Goal: Entertainment & Leisure: Consume media (video, audio)

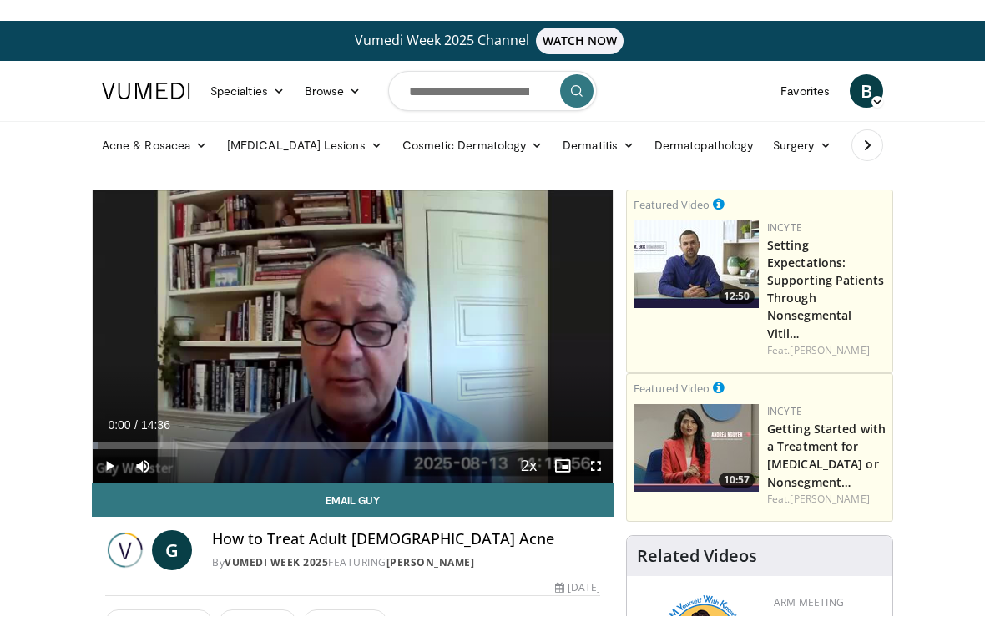
scroll to position [20, 0]
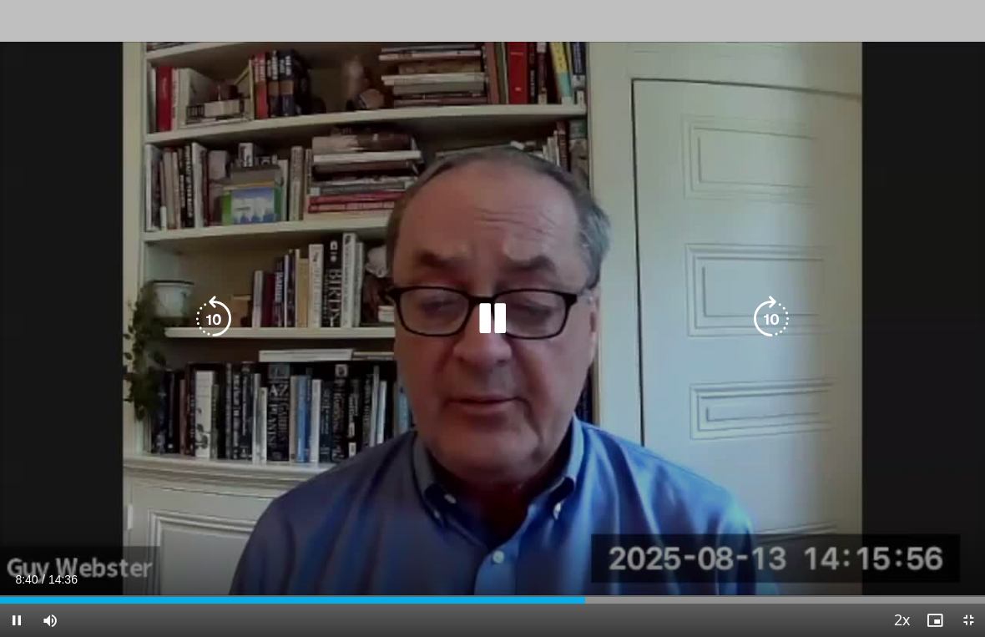
click at [149, 220] on div "10 seconds Tap to unmute" at bounding box center [492, 318] width 985 height 637
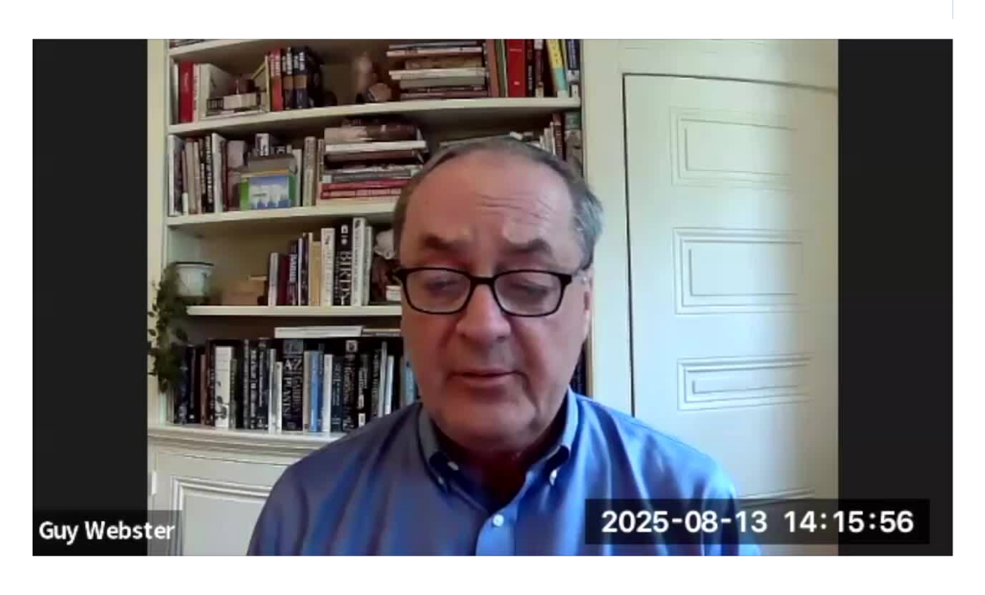
scroll to position [0, 0]
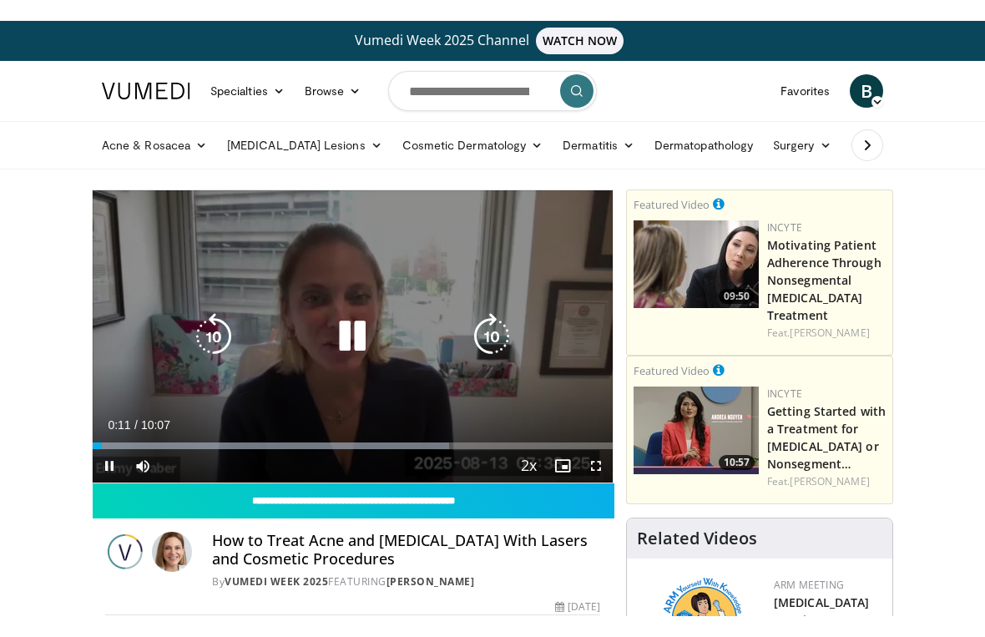
scroll to position [20, 0]
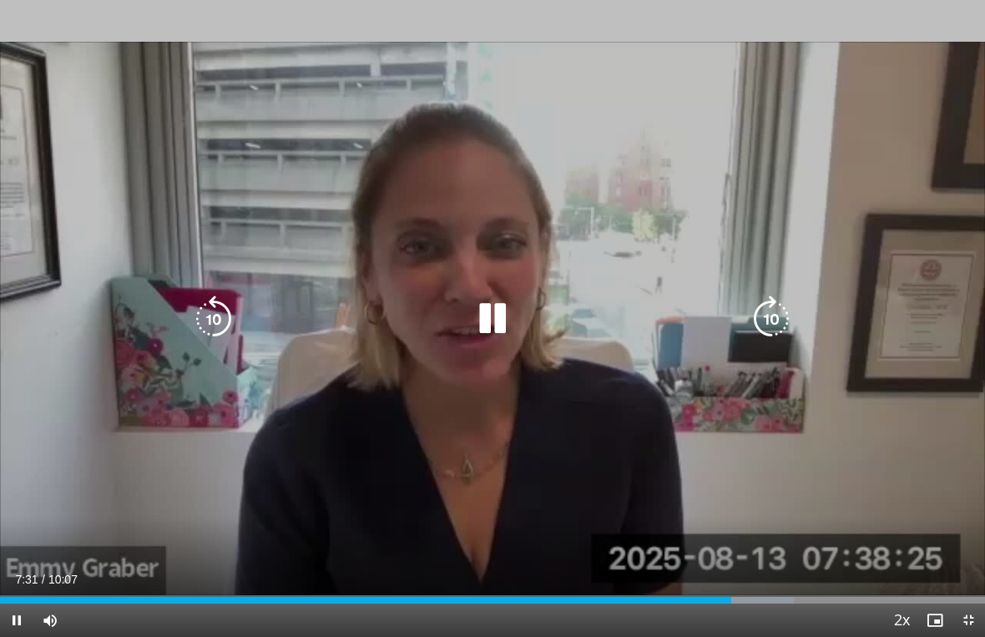
click at [640, 594] on div "Progress Bar" at bounding box center [465, 600] width 657 height 7
click at [571, 594] on div "Progress Bar" at bounding box center [324, 600] width 648 height 7
click at [529, 594] on div "Current Time 5:59 / Duration 10:07 Pause Skip Backward Skip Forward Mute Loaded…" at bounding box center [492, 619] width 985 height 33
click at [520, 594] on div "Progress Bar" at bounding box center [652, 600] width 663 height 7
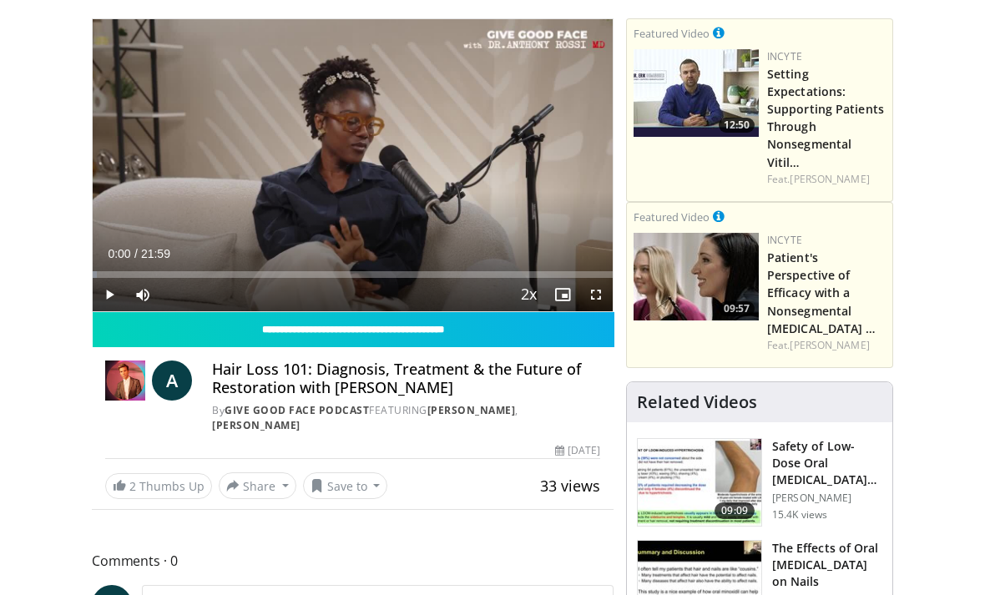
scroll to position [100, 0]
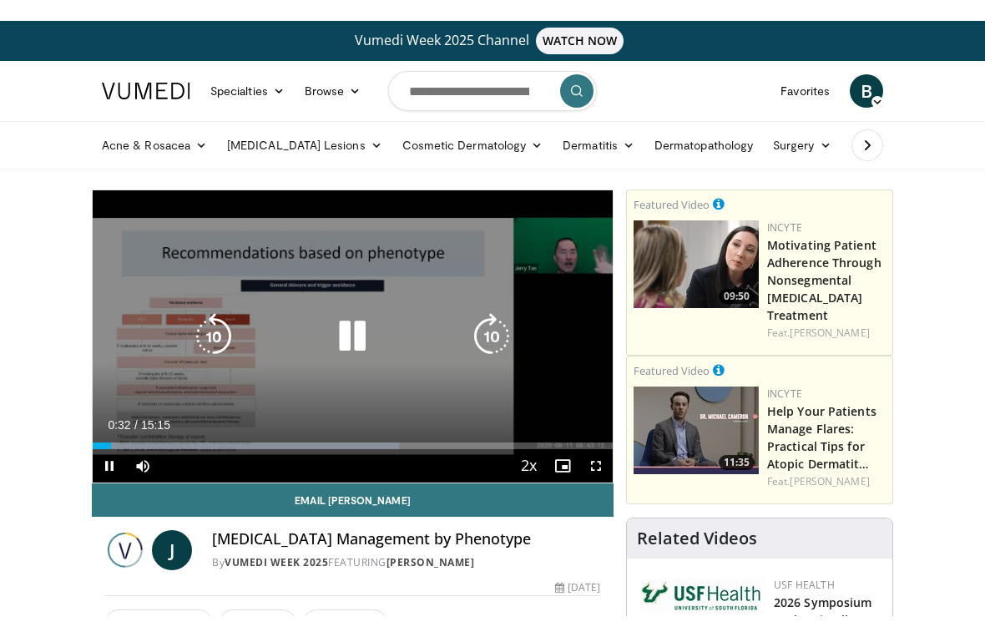
scroll to position [20, 0]
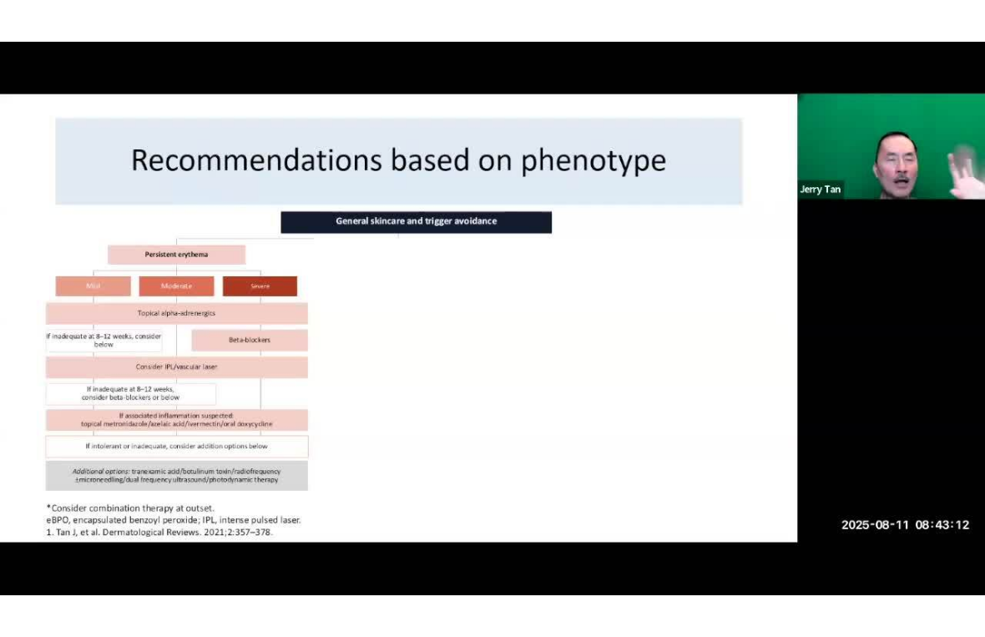
click at [241, 0] on html "Vumedi Week 2025 Channel WATCH NOW Specialties Adult & Family Medicine Allergy,…" at bounding box center [492, 298] width 985 height 637
